Goal: Check status: Check status

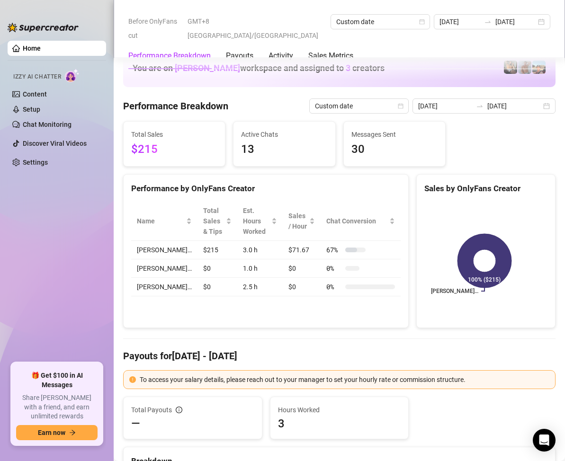
scroll to position [1231, 0]
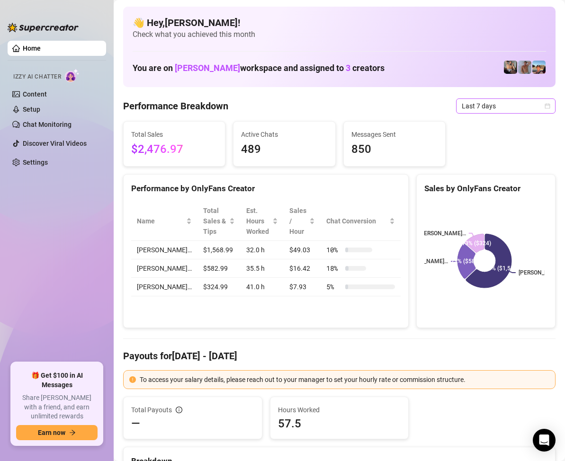
click at [534, 105] on span "Last 7 days" at bounding box center [506, 106] width 88 height 14
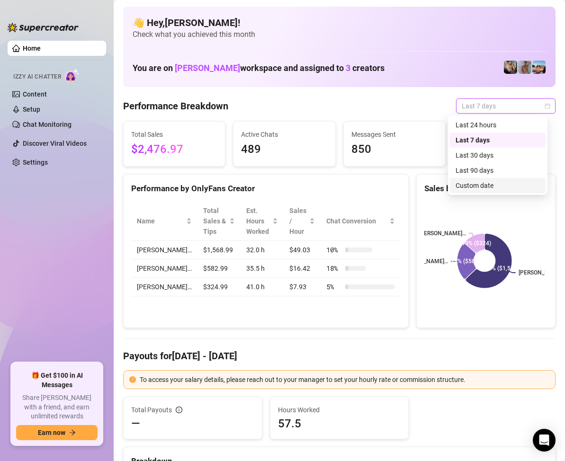
click at [473, 182] on div "Custom date" at bounding box center [498, 185] width 84 height 10
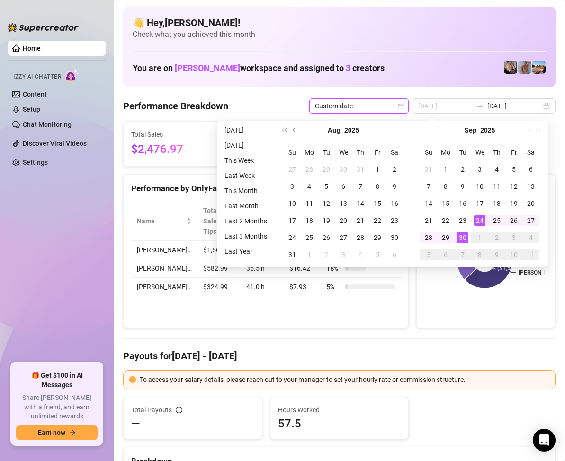
type input "[DATE]"
click at [463, 232] on div "30" at bounding box center [462, 237] width 11 height 11
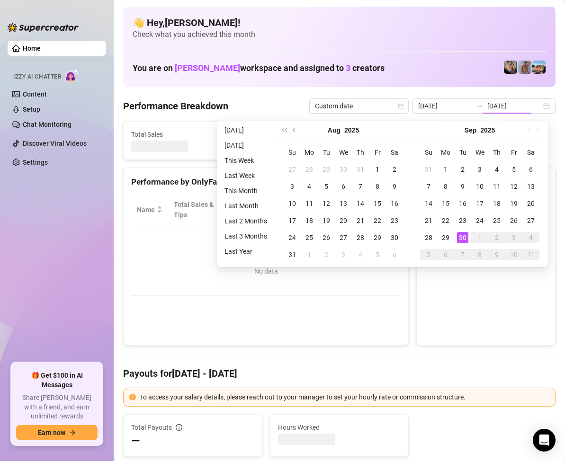
type input "[DATE]"
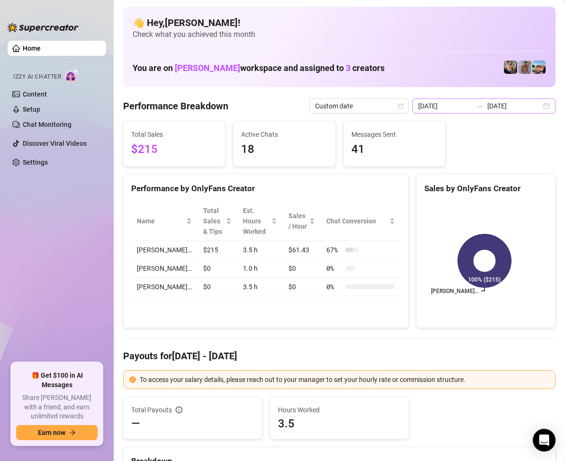
click at [540, 105] on div "[DATE] [DATE]" at bounding box center [483, 105] width 143 height 15
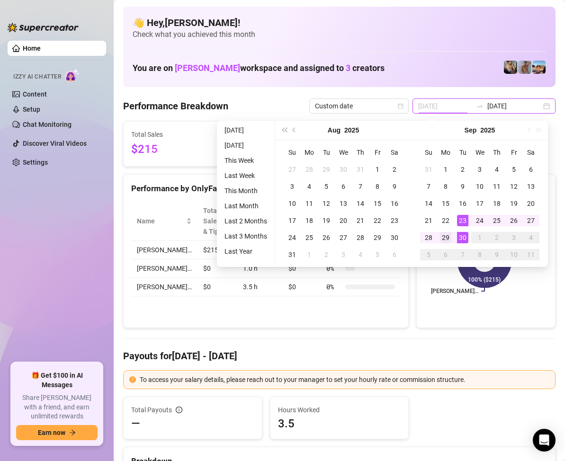
type input "[DATE]"
click at [448, 235] on div "29" at bounding box center [445, 237] width 11 height 11
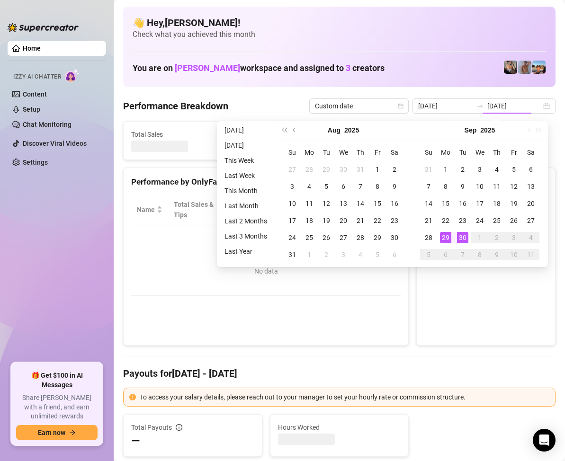
type input "[DATE]"
